Goal: Download file/media

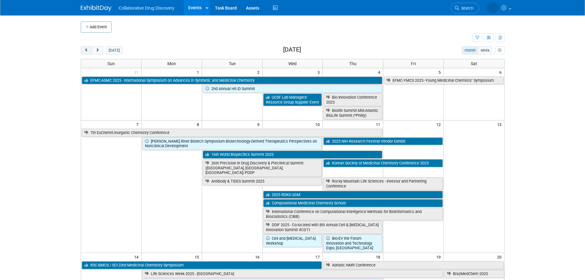
click at [88, 51] on span "prev" at bounding box center [86, 51] width 5 height 4
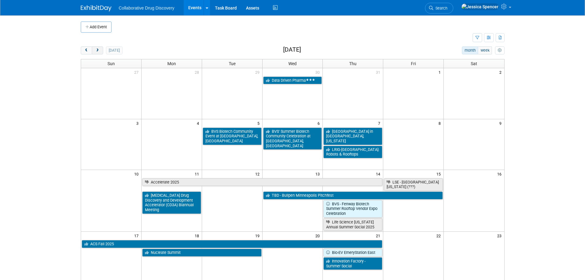
click at [99, 52] on span "next" at bounding box center [97, 51] width 5 height 4
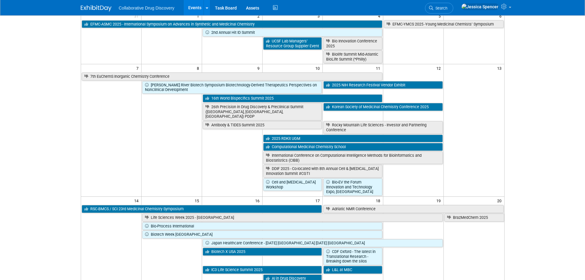
scroll to position [184, 0]
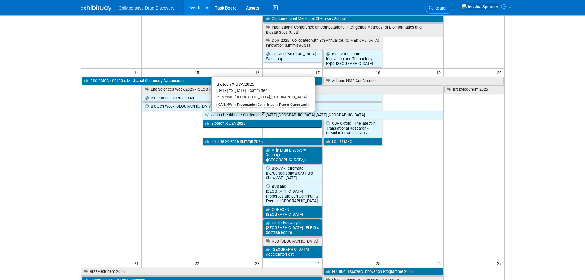
click at [221, 122] on link "Biotech X USA 2025" at bounding box center [262, 123] width 119 height 8
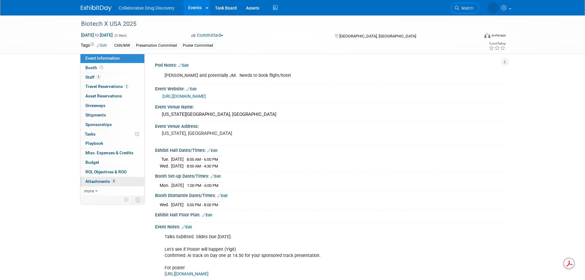
click at [107, 182] on span "Attachments 8" at bounding box center [100, 181] width 31 height 5
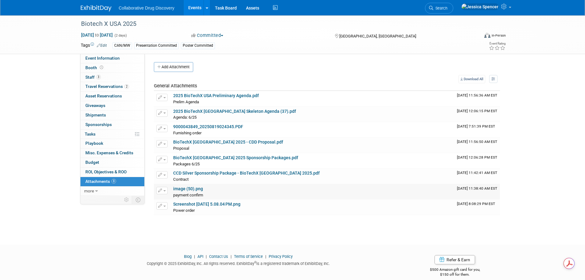
click at [193, 189] on link "image (50).png" at bounding box center [188, 188] width 30 height 5
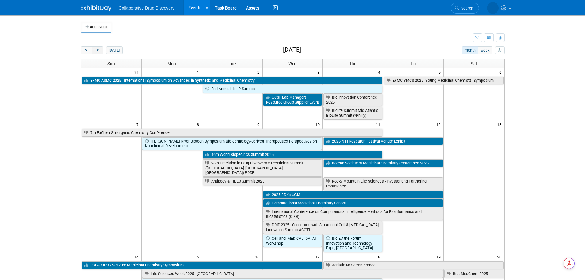
click at [98, 51] on span "next" at bounding box center [97, 51] width 5 height 4
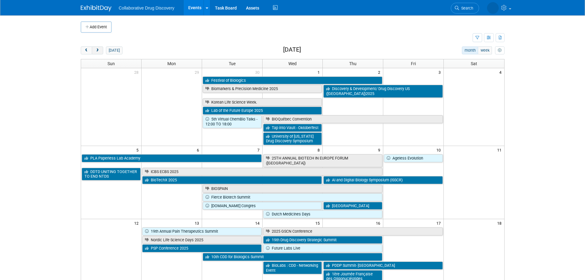
click at [98, 51] on span "next" at bounding box center [97, 51] width 5 height 4
